Goal: Communication & Community: Answer question/provide support

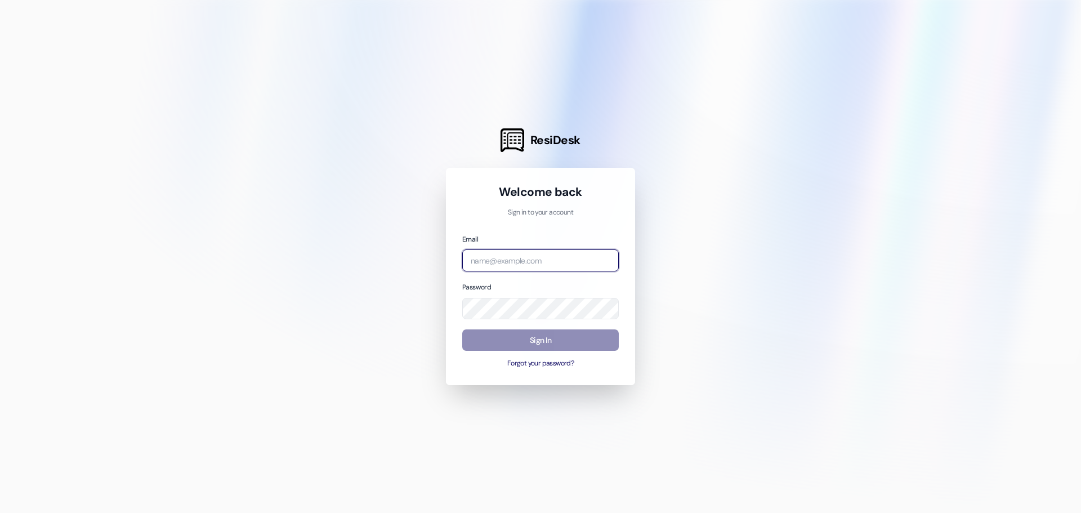
type input "[EMAIL_ADDRESS][DOMAIN_NAME]"
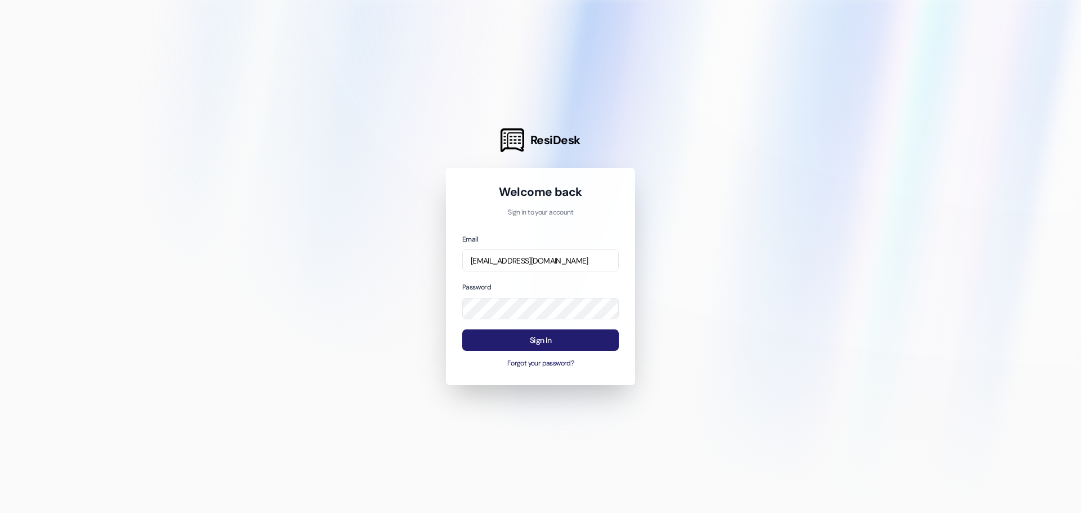
click at [552, 340] on button "Sign In" at bounding box center [540, 340] width 157 height 22
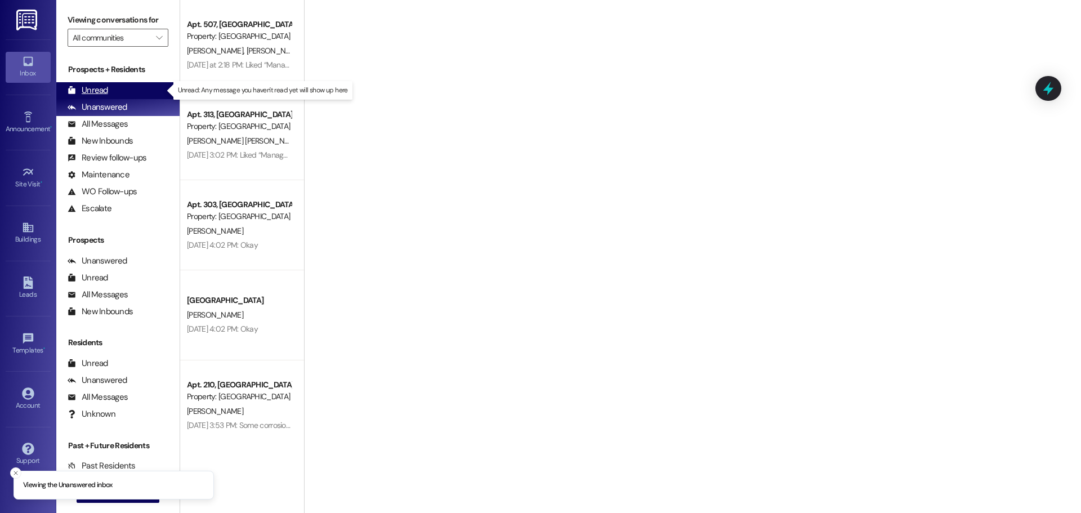
click at [118, 89] on div "Unread (0)" at bounding box center [117, 90] width 123 height 17
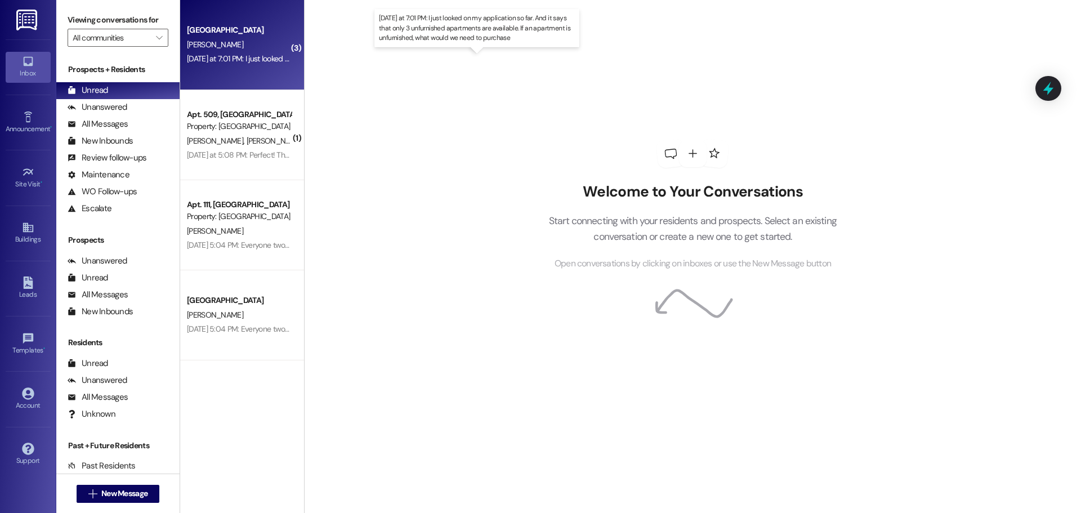
click at [269, 56] on div "[DATE] at 7:01 PM: I just looked on my application so far. And it says that onl…" at bounding box center [482, 59] width 591 height 10
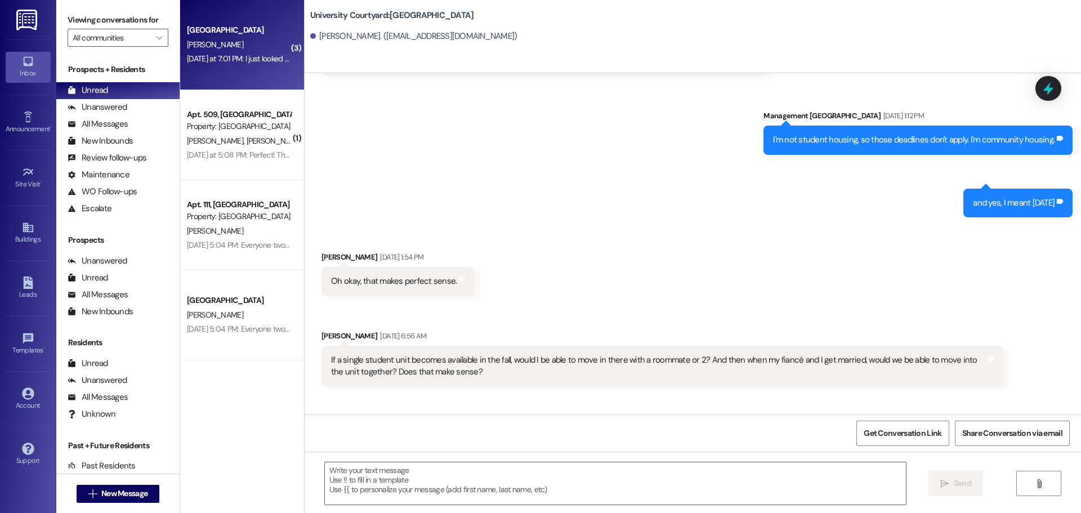
scroll to position [3860, 0]
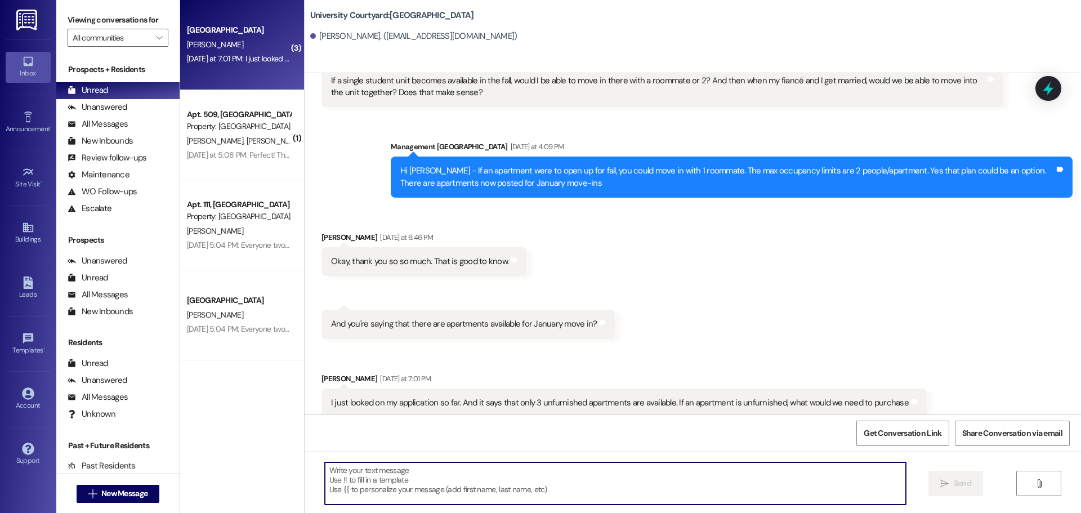
click at [669, 489] on textarea at bounding box center [615, 483] width 581 height 42
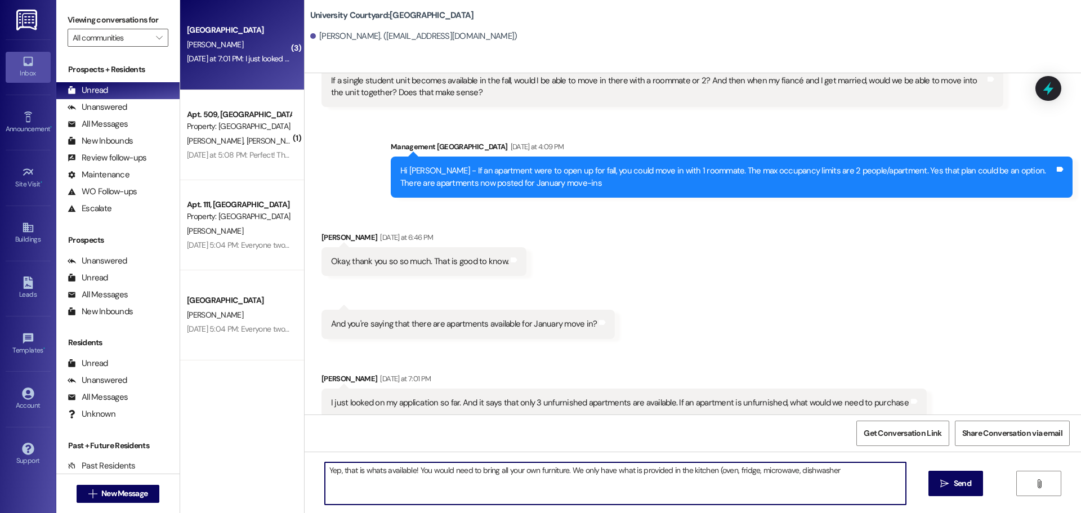
type textarea "Yep, that is whats available! You would need to bring all your own furniture. W…"
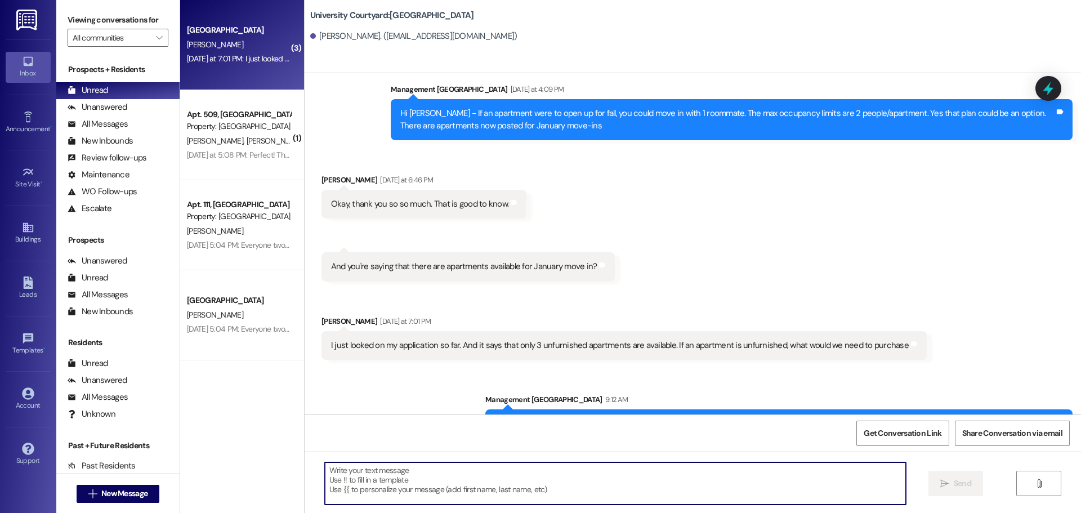
scroll to position [3939, 0]
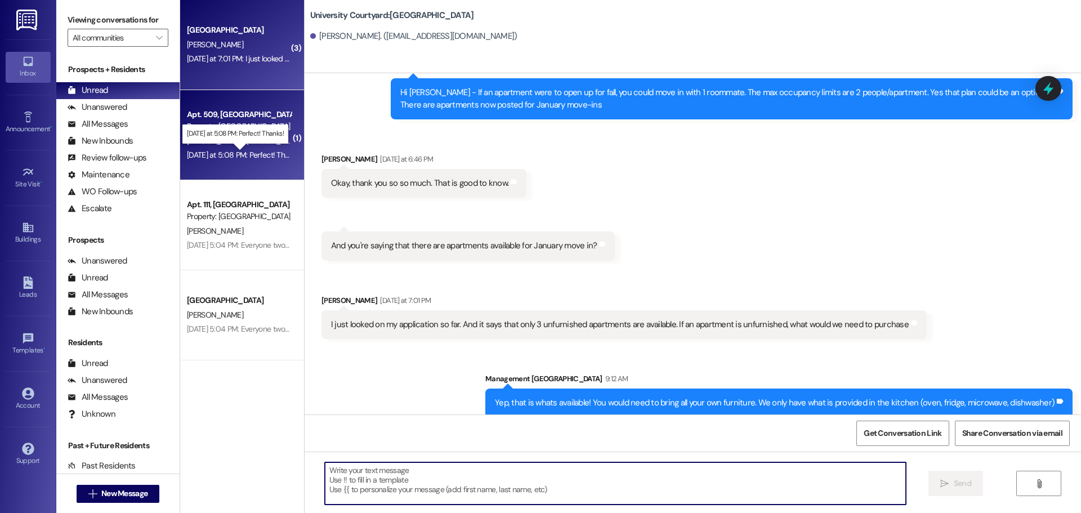
click at [243, 154] on div "[DATE] at 5:08 PM: Perfect! Thanks! [DATE] at 5:08 PM: Perfect! Thanks!" at bounding box center [244, 155] width 115 height 10
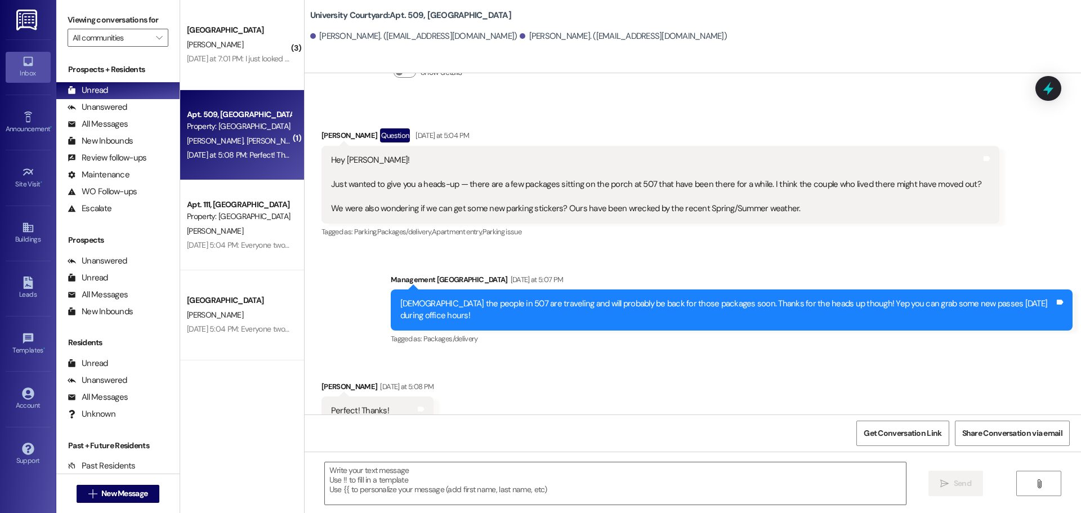
scroll to position [2656, 0]
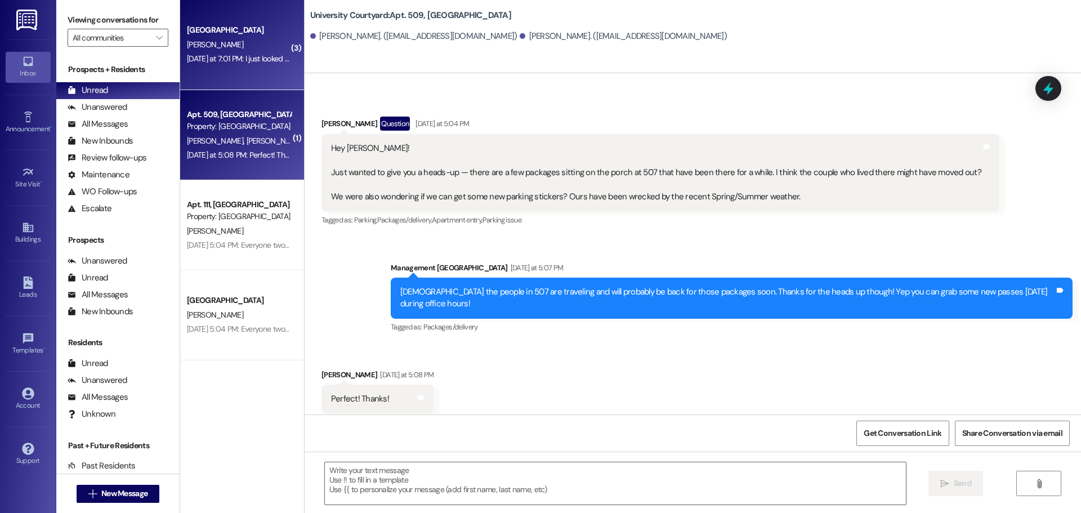
click at [204, 56] on div "[DATE] at 7:01 PM: I just looked on my application so far. And it says that onl…" at bounding box center [482, 59] width 591 height 10
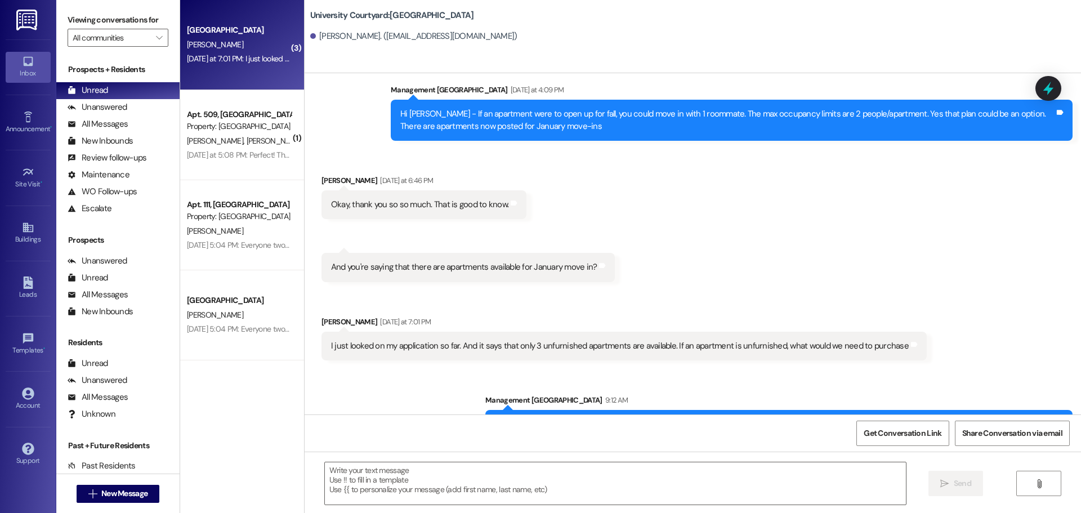
scroll to position [3939, 0]
